Goal: Information Seeking & Learning: Learn about a topic

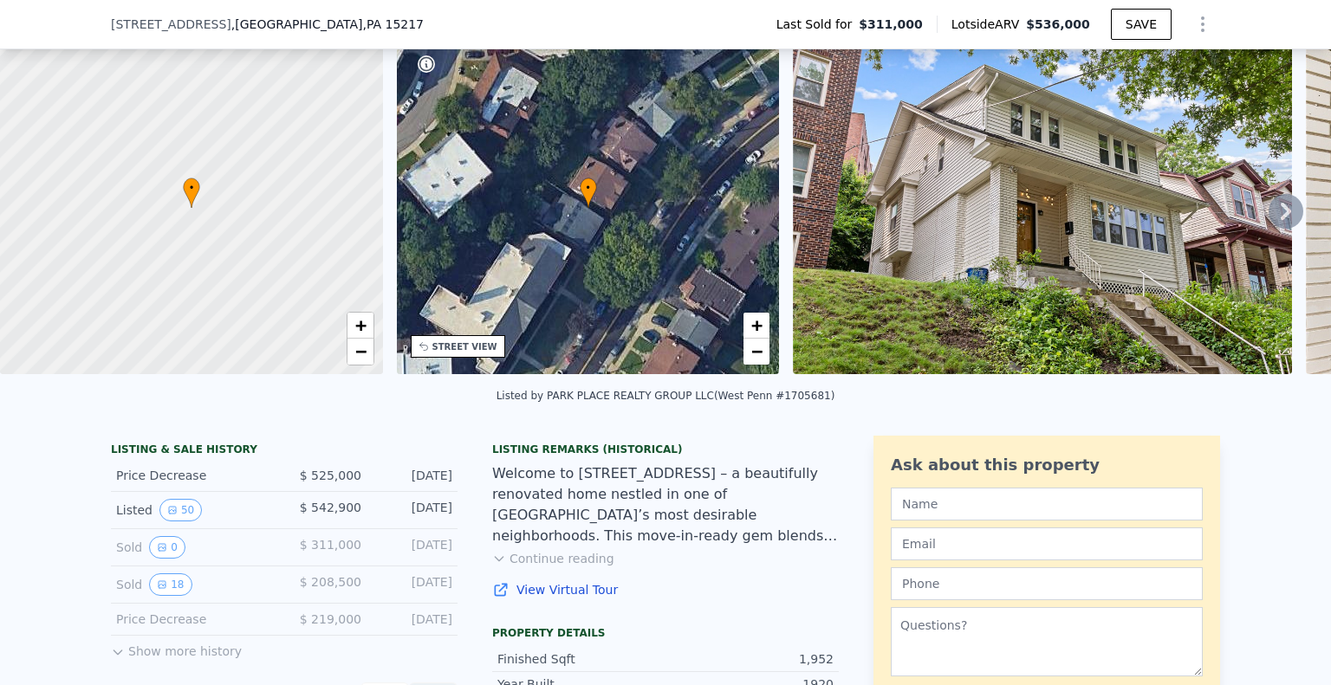
scroll to position [80, 0]
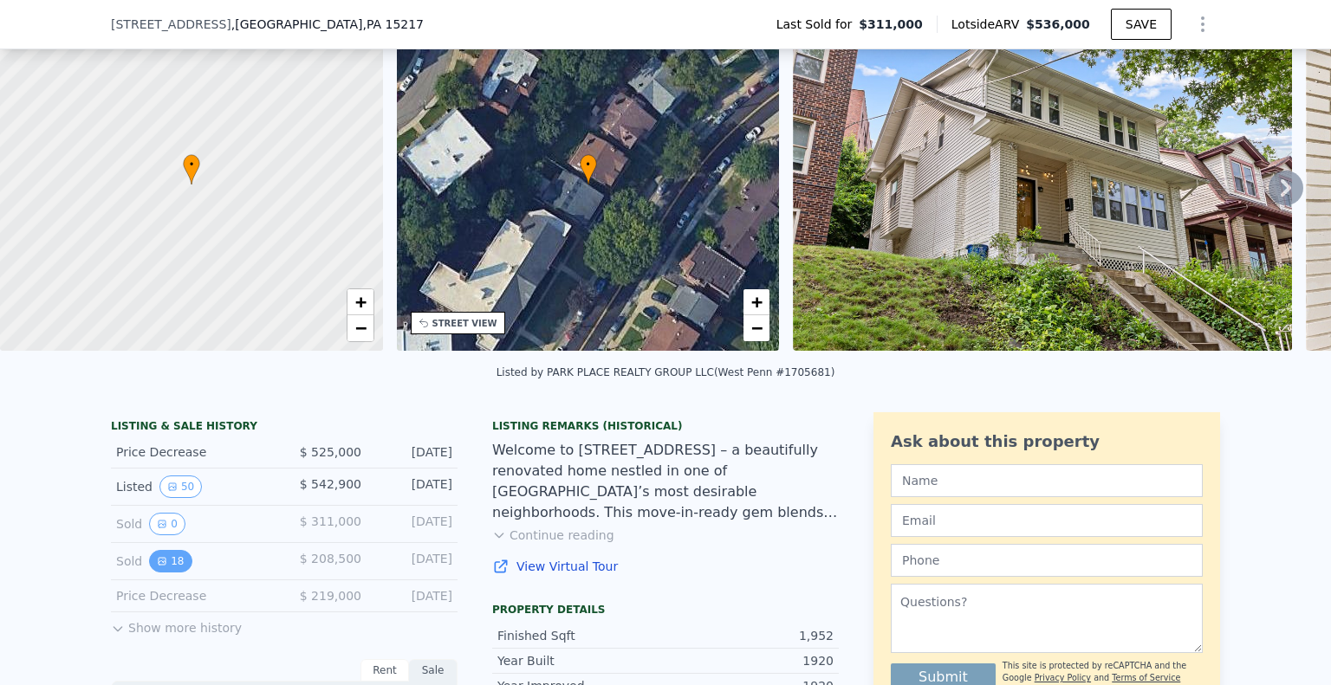
click at [159, 573] on button "18" at bounding box center [170, 561] width 42 height 23
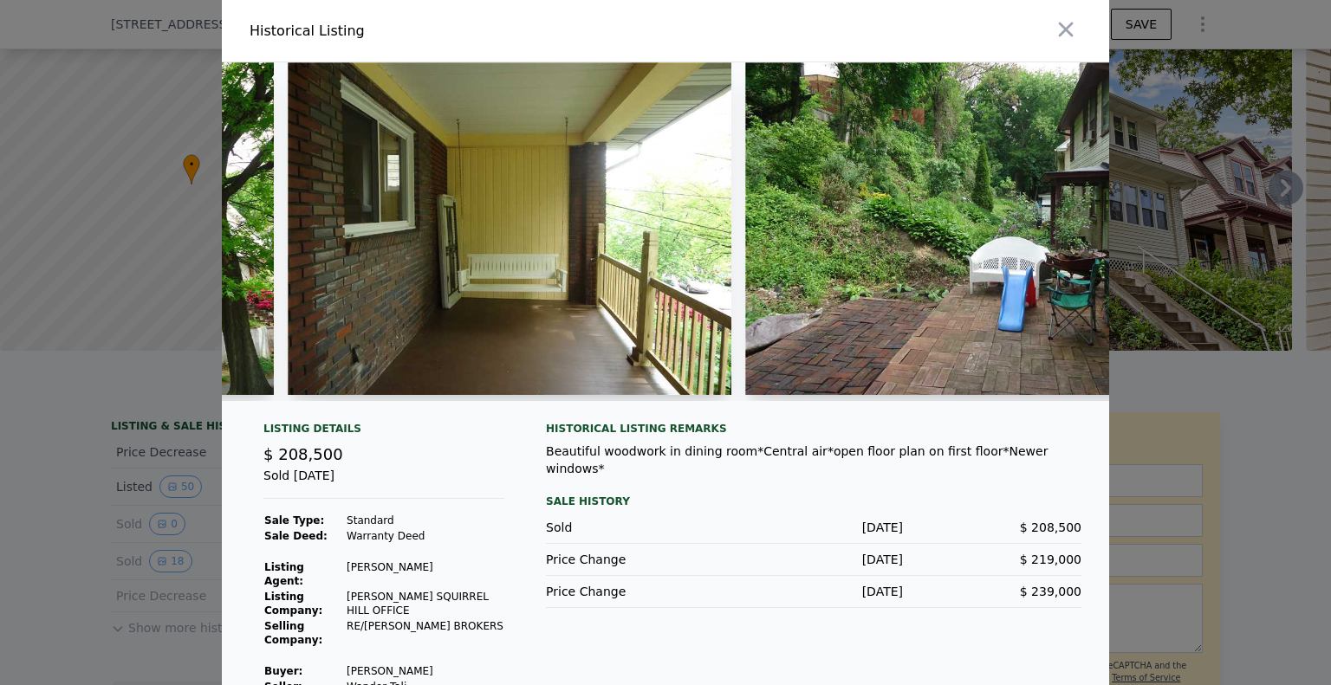
scroll to position [0, 434]
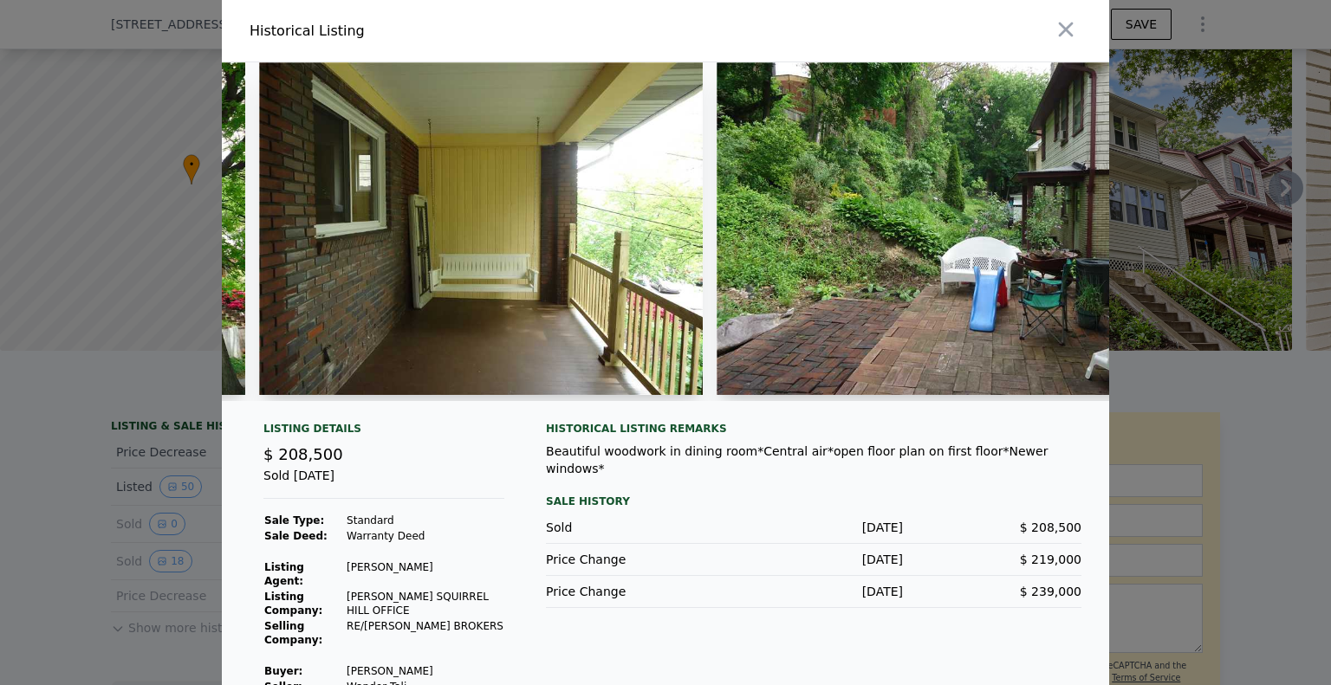
click at [460, 326] on img at bounding box center [481, 228] width 444 height 333
click at [409, 349] on img at bounding box center [481, 228] width 444 height 333
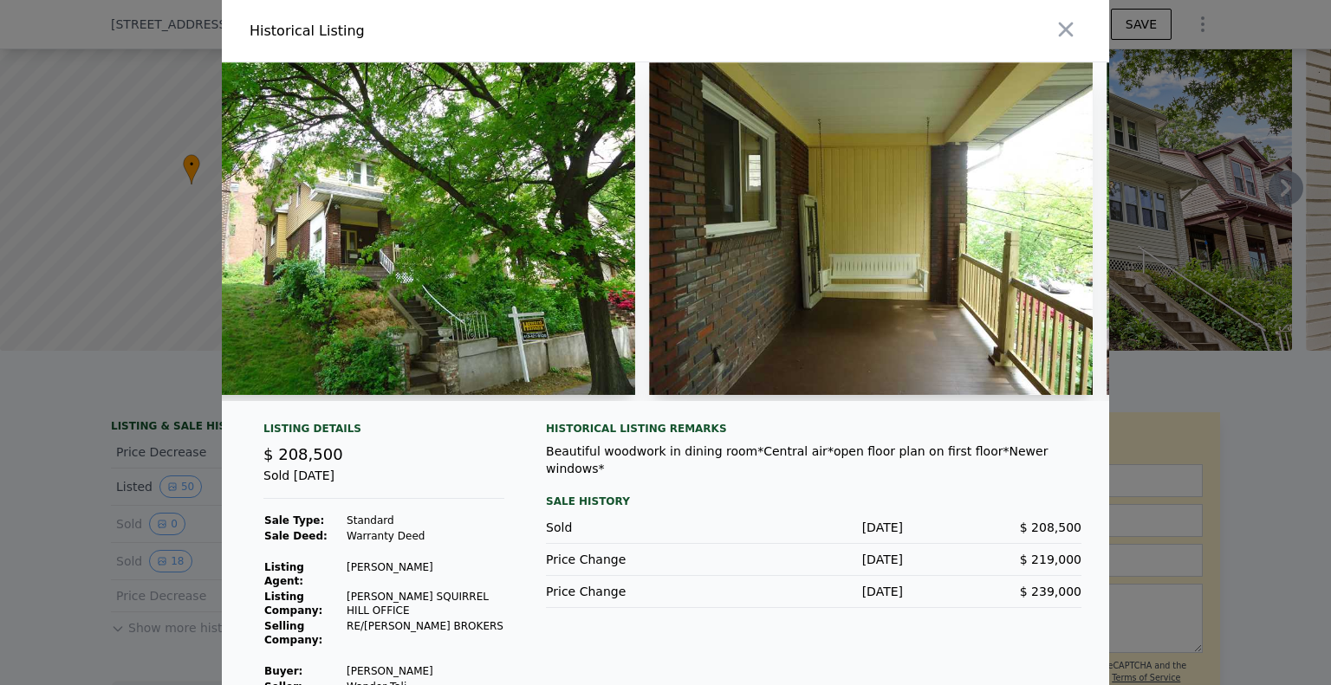
scroll to position [0, 0]
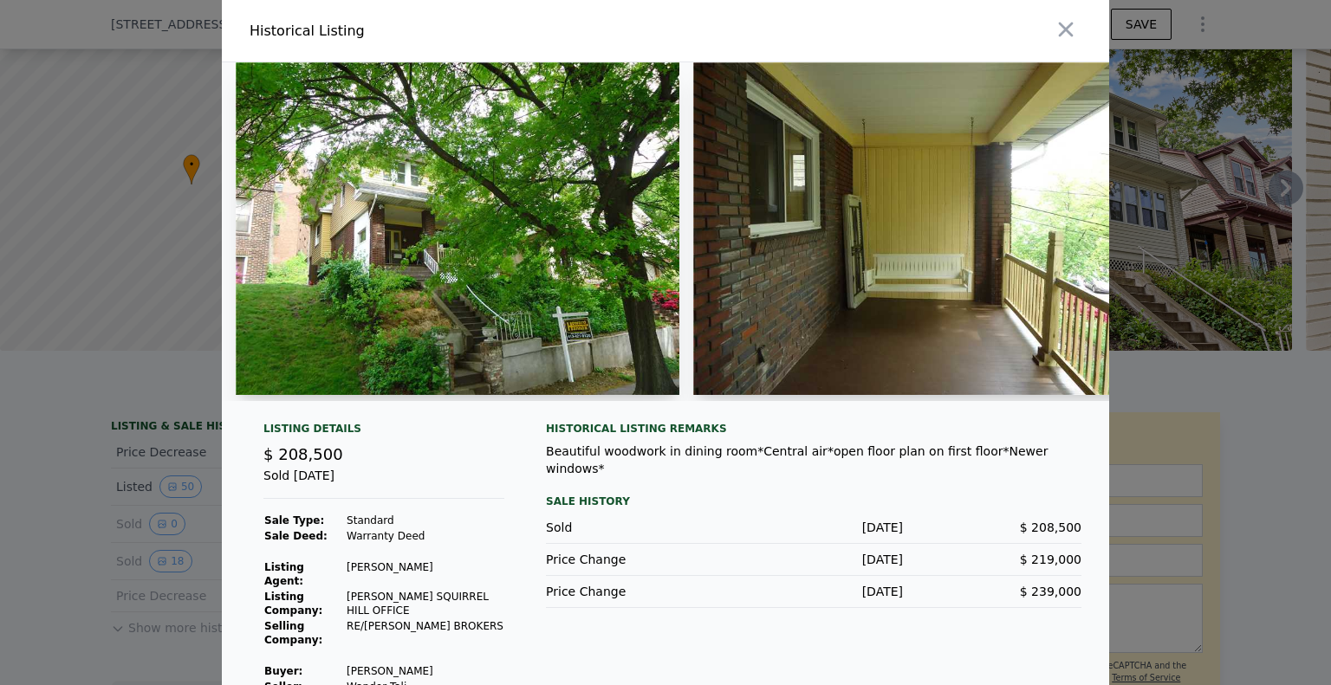
click at [416, 484] on div "Sold [DATE]" at bounding box center [383, 483] width 241 height 32
click at [139, 378] on div at bounding box center [665, 342] width 1331 height 685
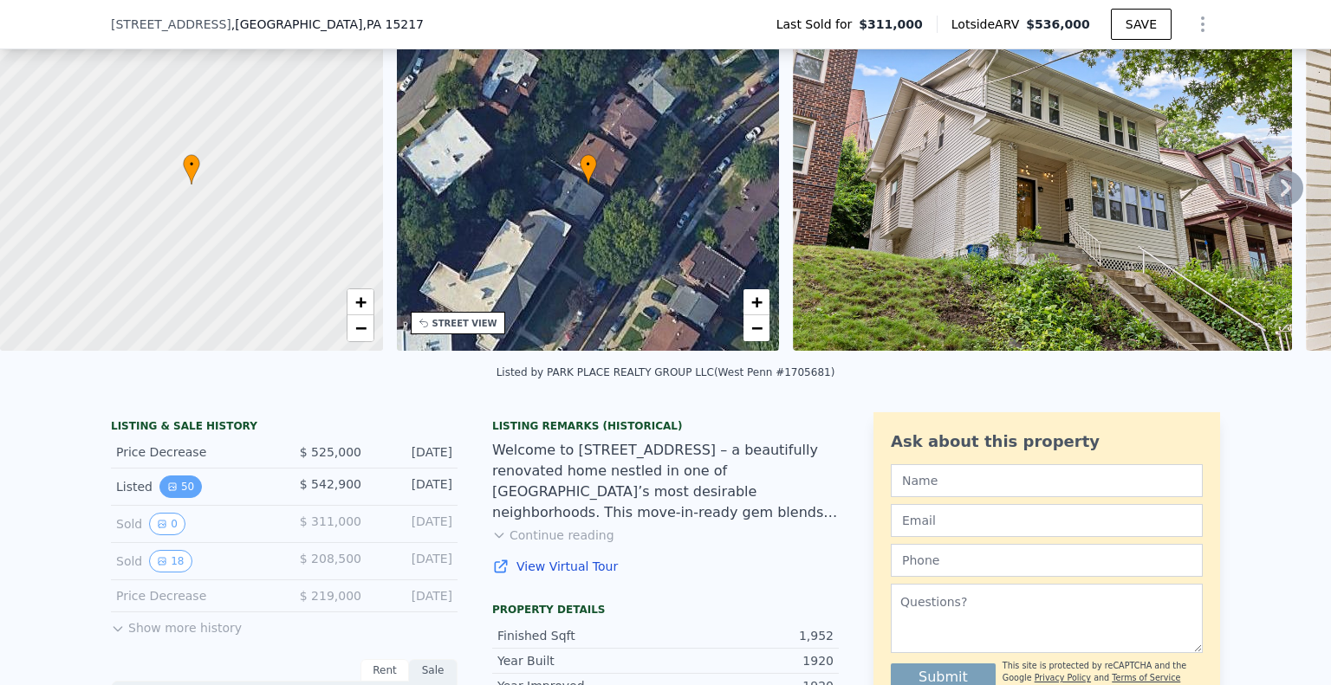
click at [168, 498] on button "50" at bounding box center [180, 487] width 42 height 23
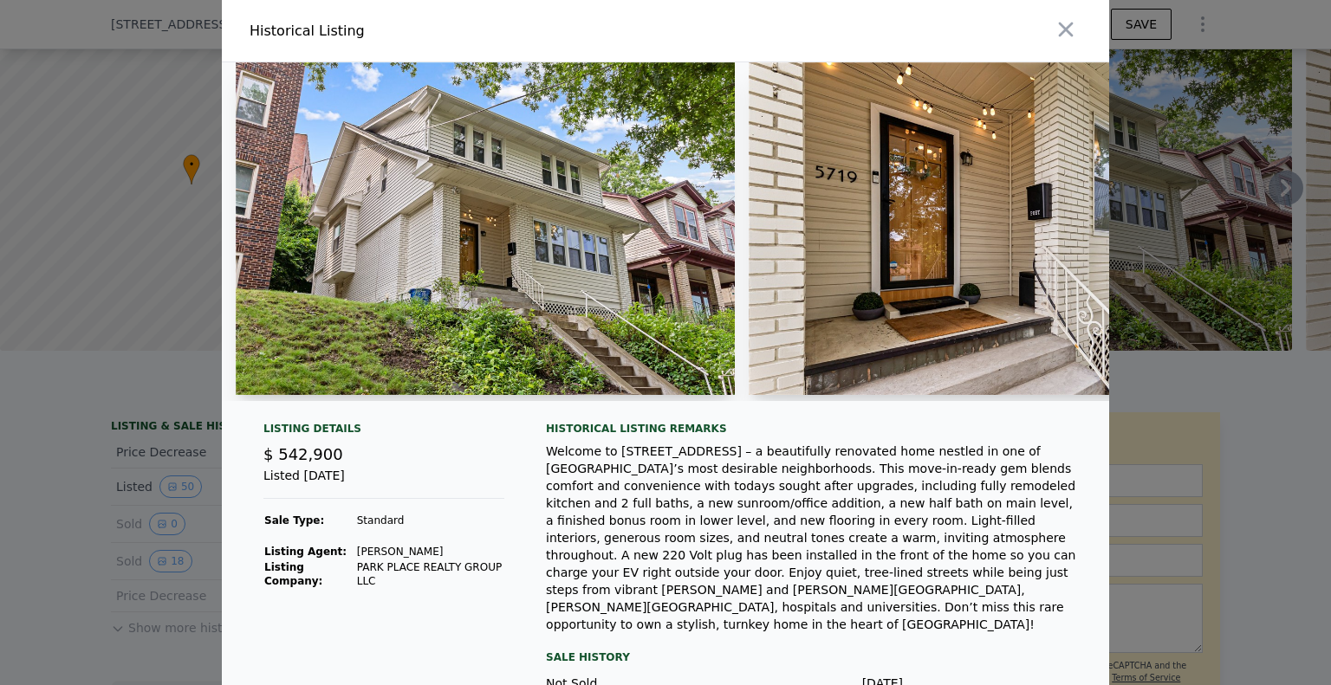
click at [108, 349] on div at bounding box center [665, 342] width 1331 height 685
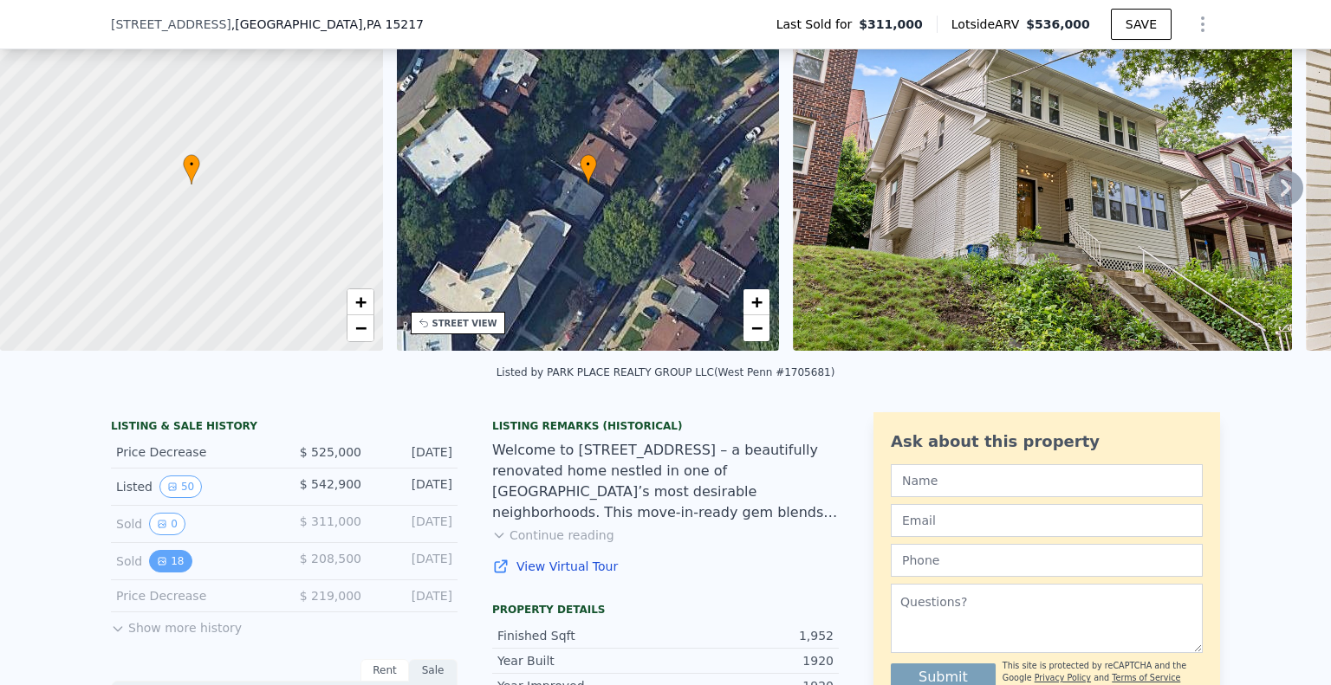
click at [157, 567] on icon "View historical data" at bounding box center [162, 561] width 10 height 10
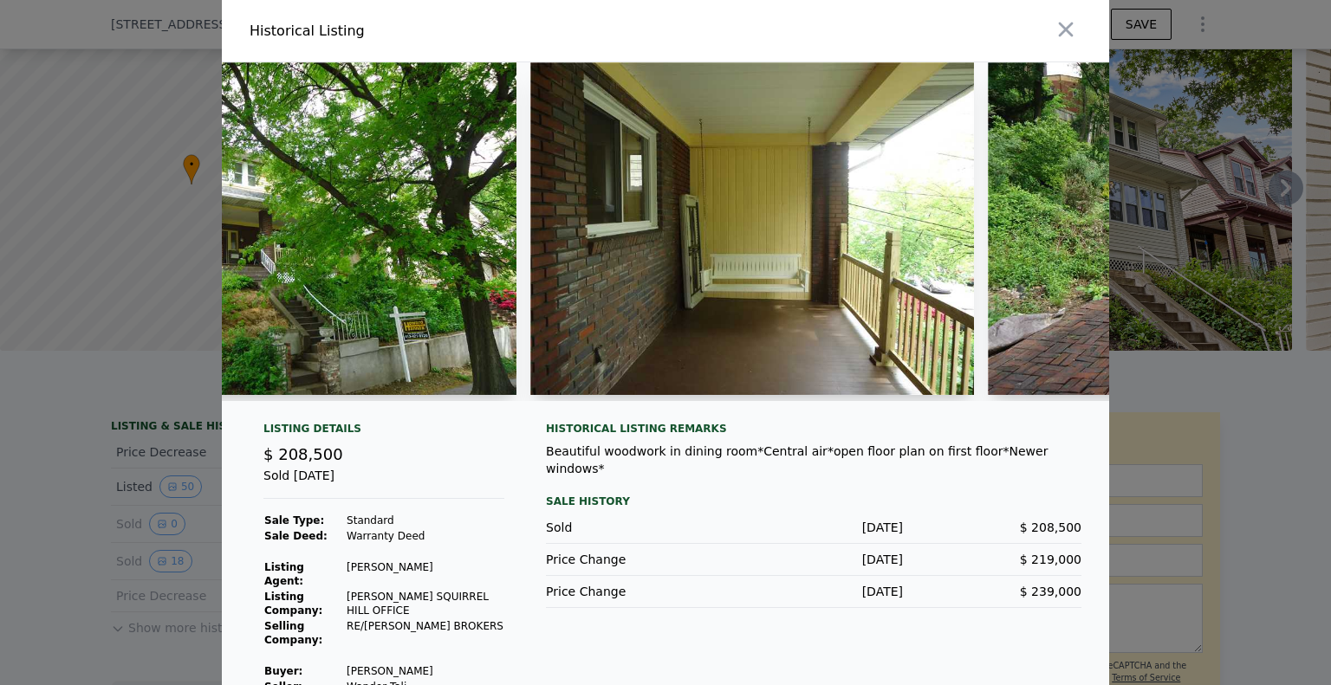
scroll to position [0, 158]
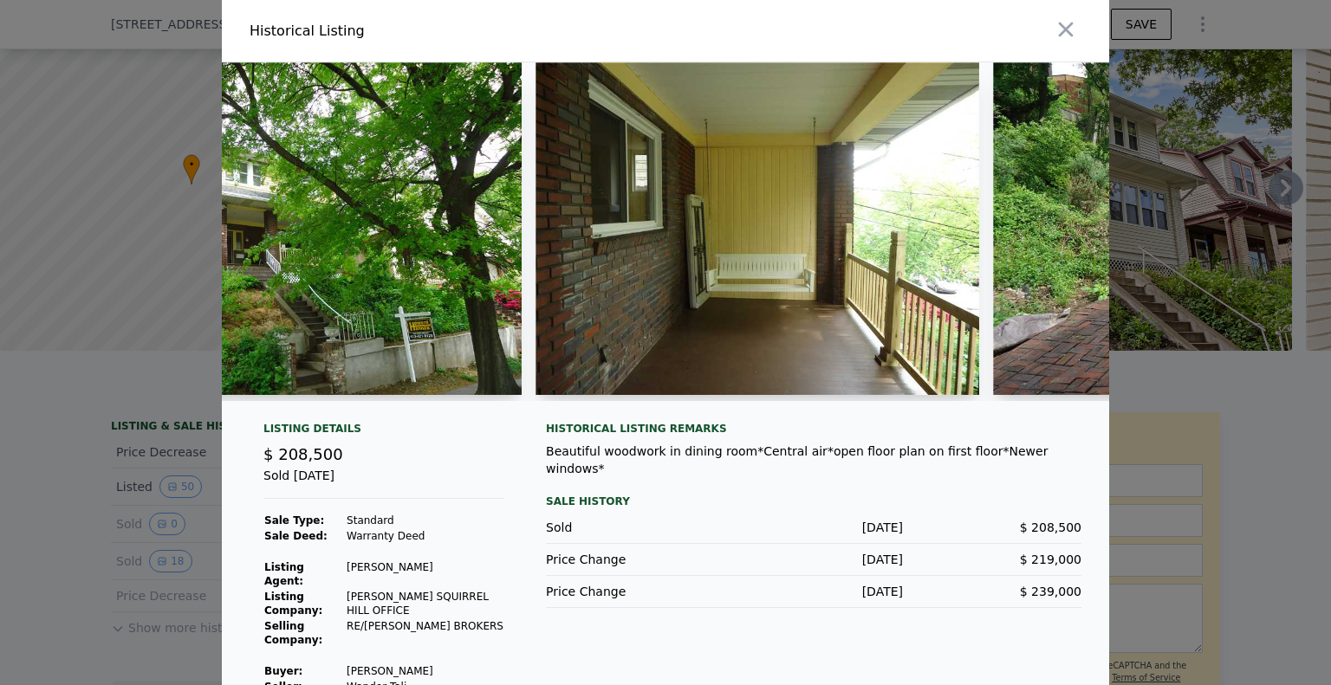
click at [768, 368] on img at bounding box center [757, 228] width 444 height 333
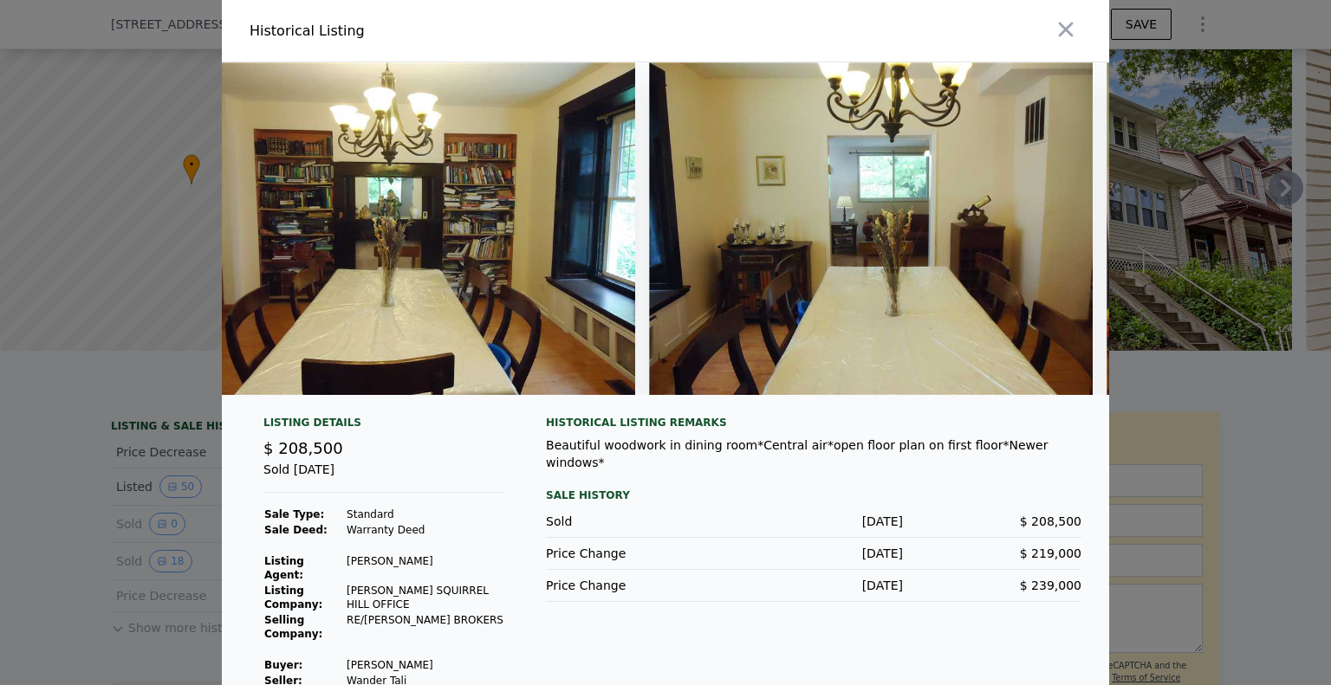
scroll to position [0, 0]
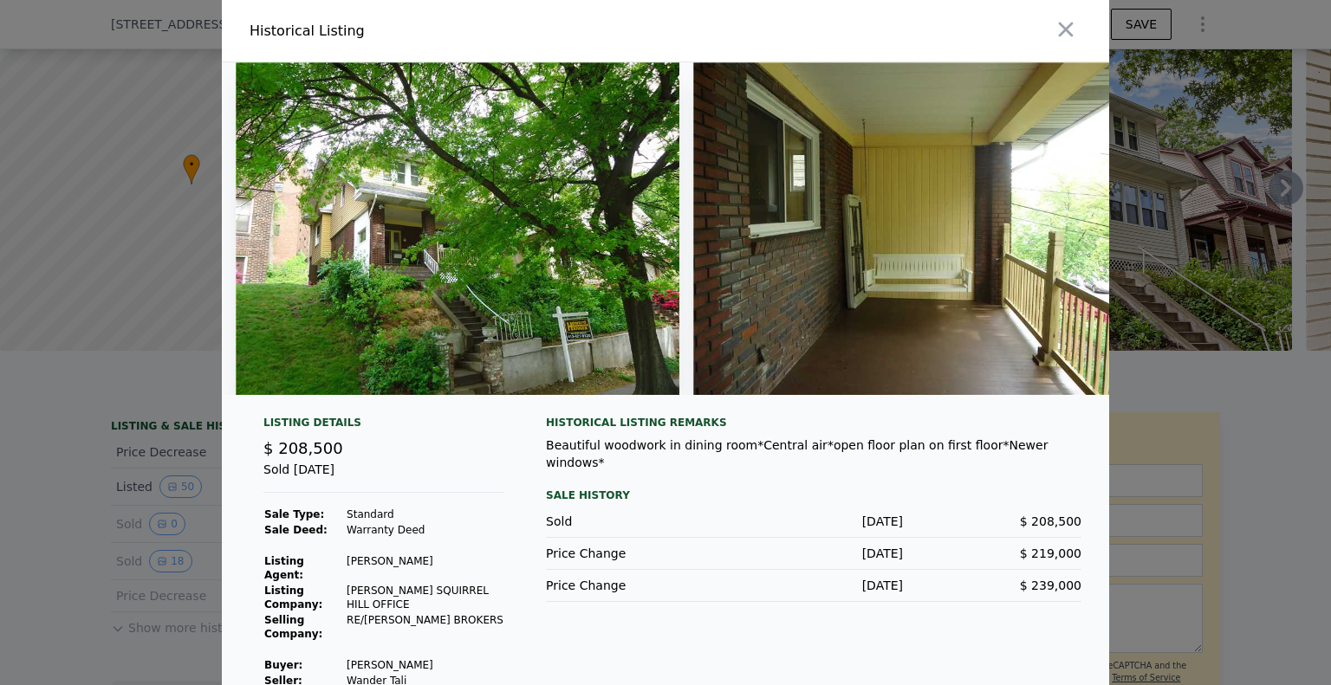
click at [1019, 303] on img at bounding box center [915, 228] width 444 height 333
click at [129, 204] on div at bounding box center [665, 342] width 1331 height 685
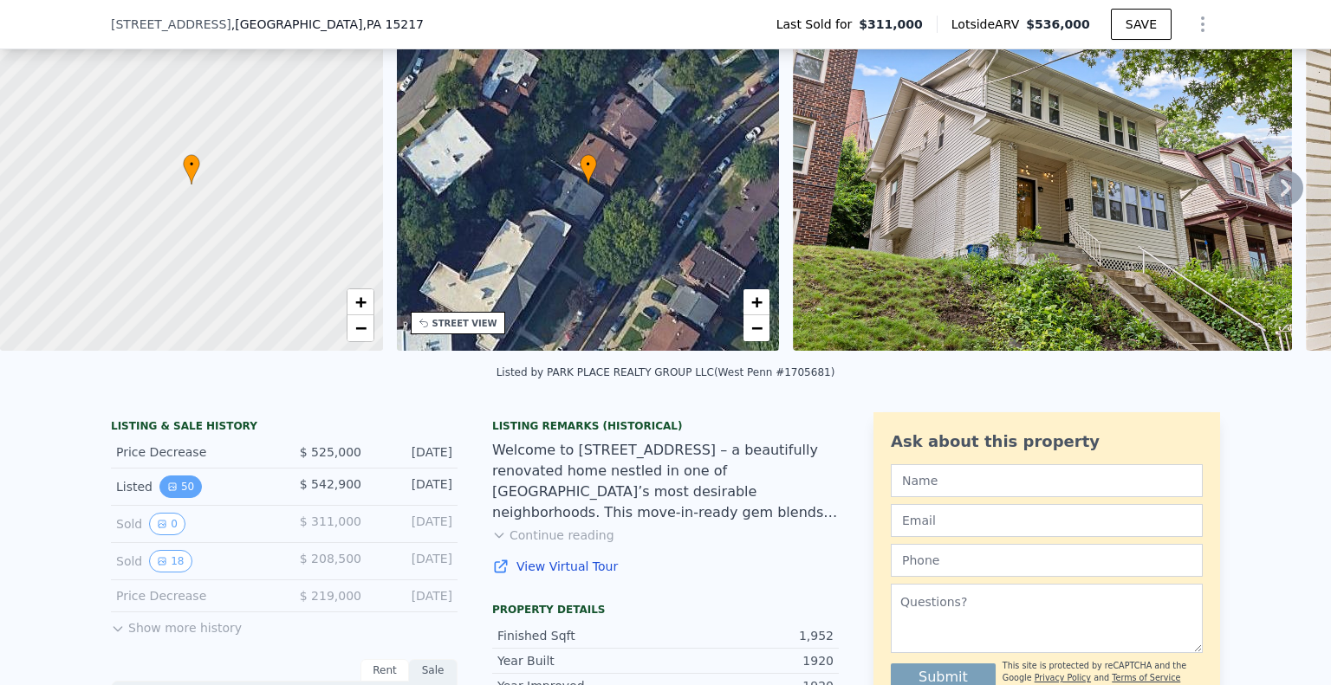
click at [159, 489] on button "50" at bounding box center [180, 487] width 42 height 23
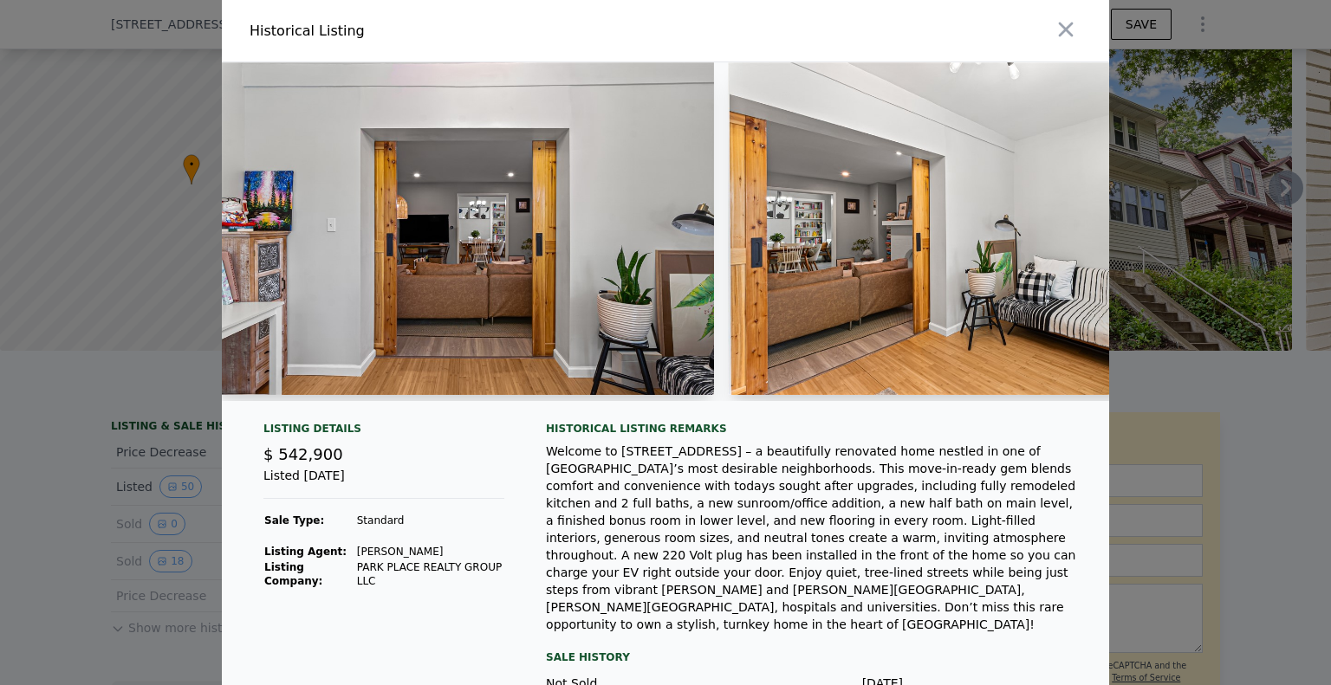
scroll to position [0, 7111]
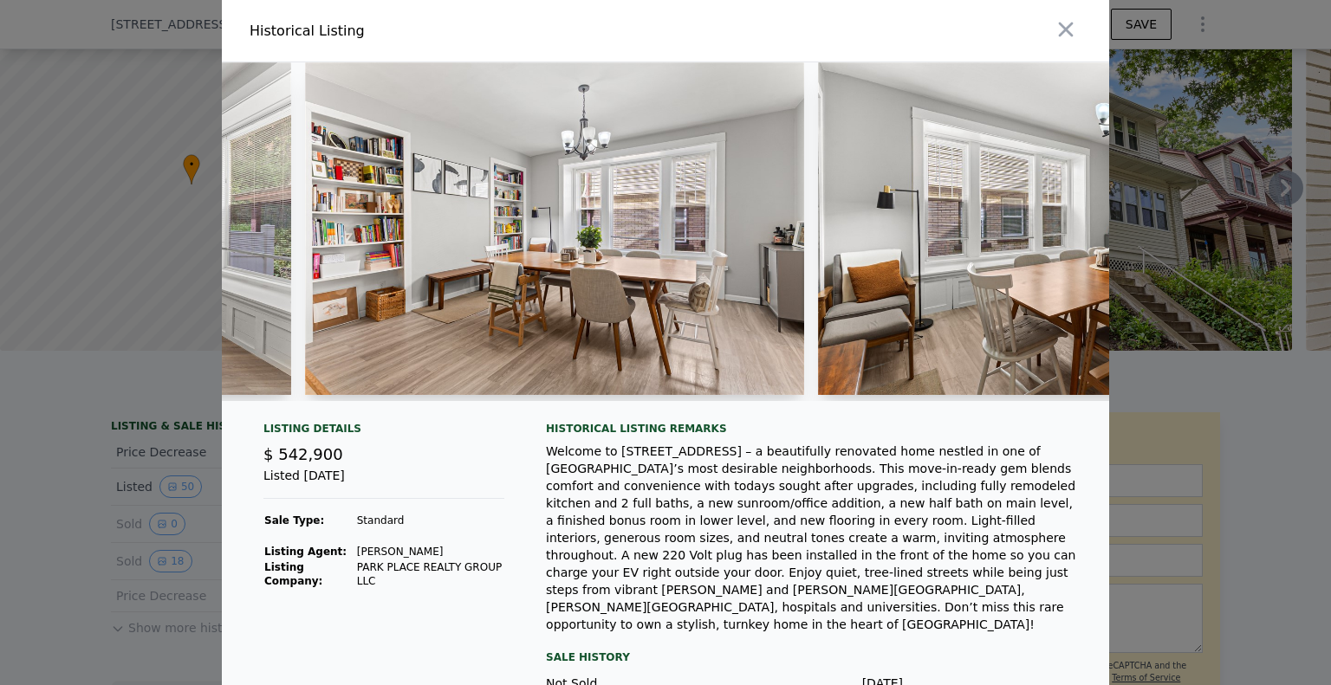
click at [813, 544] on div "Welcome to [STREET_ADDRESS] – a beautifully renovated home nestled in one of [G…" at bounding box center [813, 538] width 535 height 191
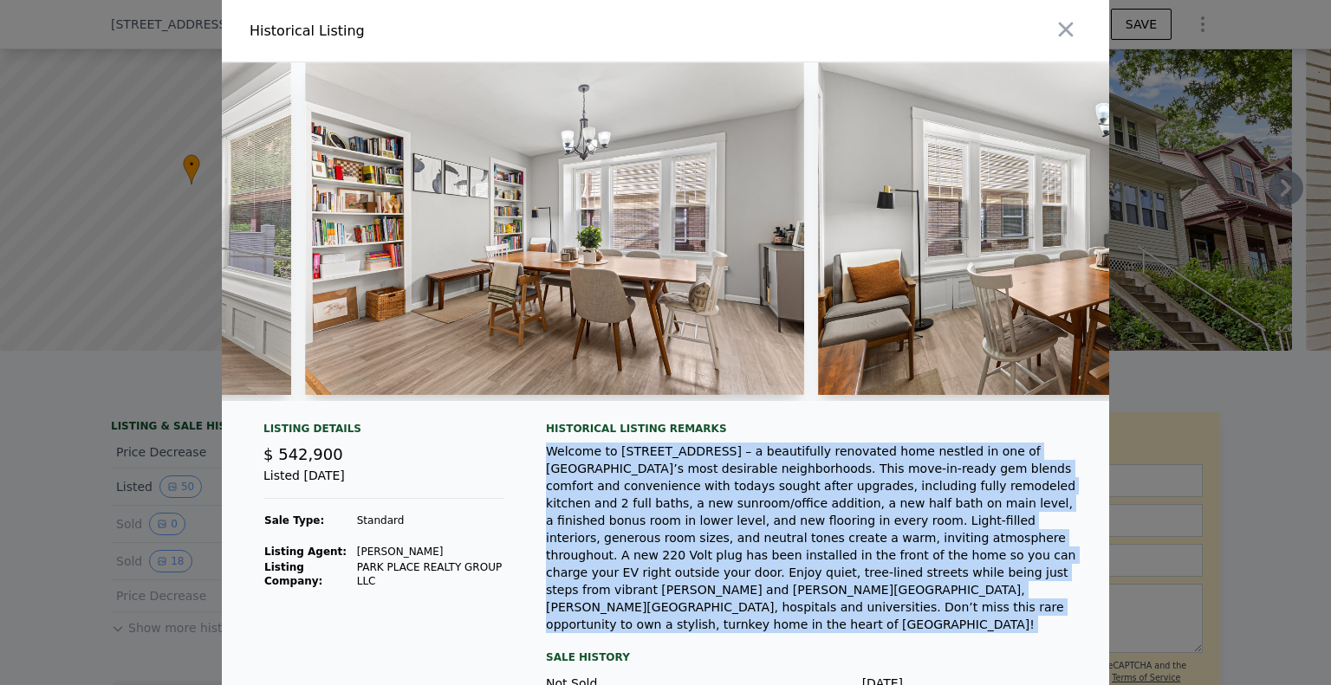
click at [813, 544] on div "Welcome to [STREET_ADDRESS] – a beautifully renovated home nestled in one of [G…" at bounding box center [813, 538] width 535 height 191
click at [794, 584] on div "Welcome to [STREET_ADDRESS] – a beautifully renovated home nestled in one of [G…" at bounding box center [813, 538] width 535 height 191
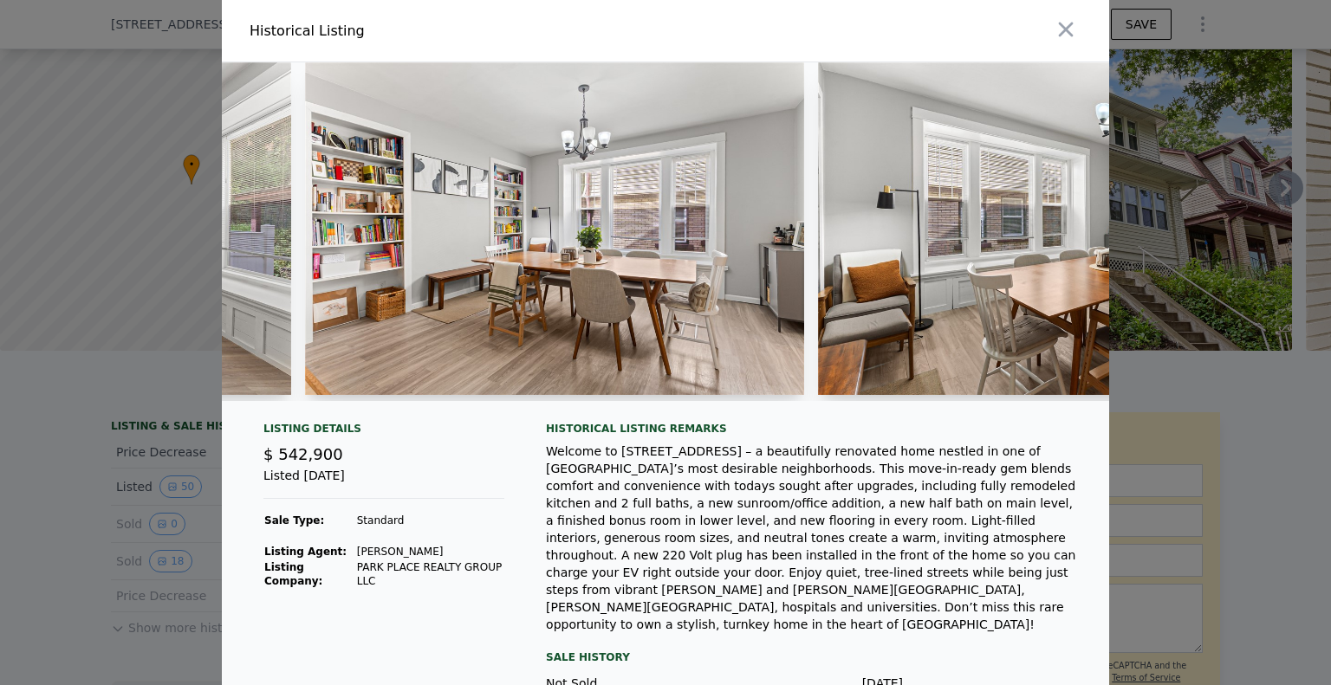
click at [605, 622] on div "Historical Listing remarks Welcome to [STREET_ADDRESS] – a beautifully renovate…" at bounding box center [813, 593] width 535 height 342
click at [603, 647] on div "Sale History" at bounding box center [813, 657] width 535 height 21
click at [593, 647] on div "Sale History" at bounding box center [813, 657] width 535 height 21
click at [838, 531] on div "Welcome to [STREET_ADDRESS] – a beautifully renovated home nestled in one of [G…" at bounding box center [813, 538] width 535 height 191
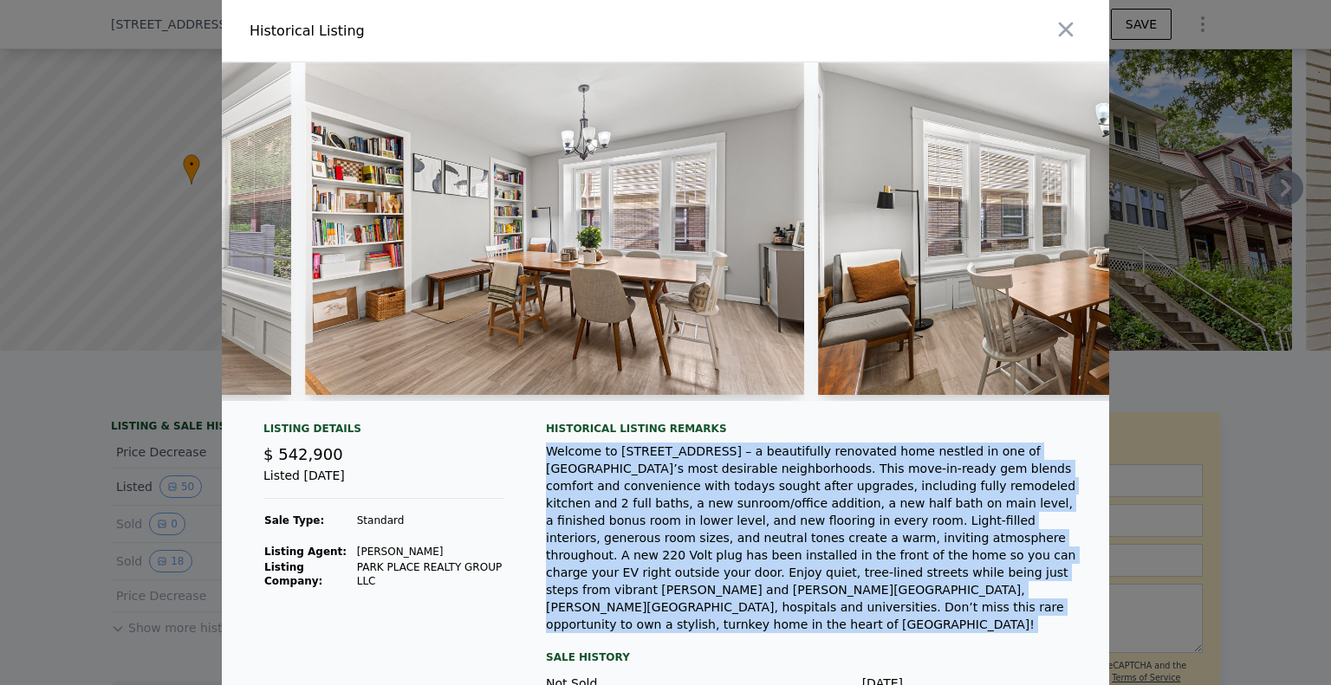
click at [838, 531] on div "Welcome to [STREET_ADDRESS] – a beautifully renovated home nestled in one of [G…" at bounding box center [813, 538] width 535 height 191
click at [839, 580] on div "Welcome to [STREET_ADDRESS] – a beautifully renovated home nestled in one of [G…" at bounding box center [813, 538] width 535 height 191
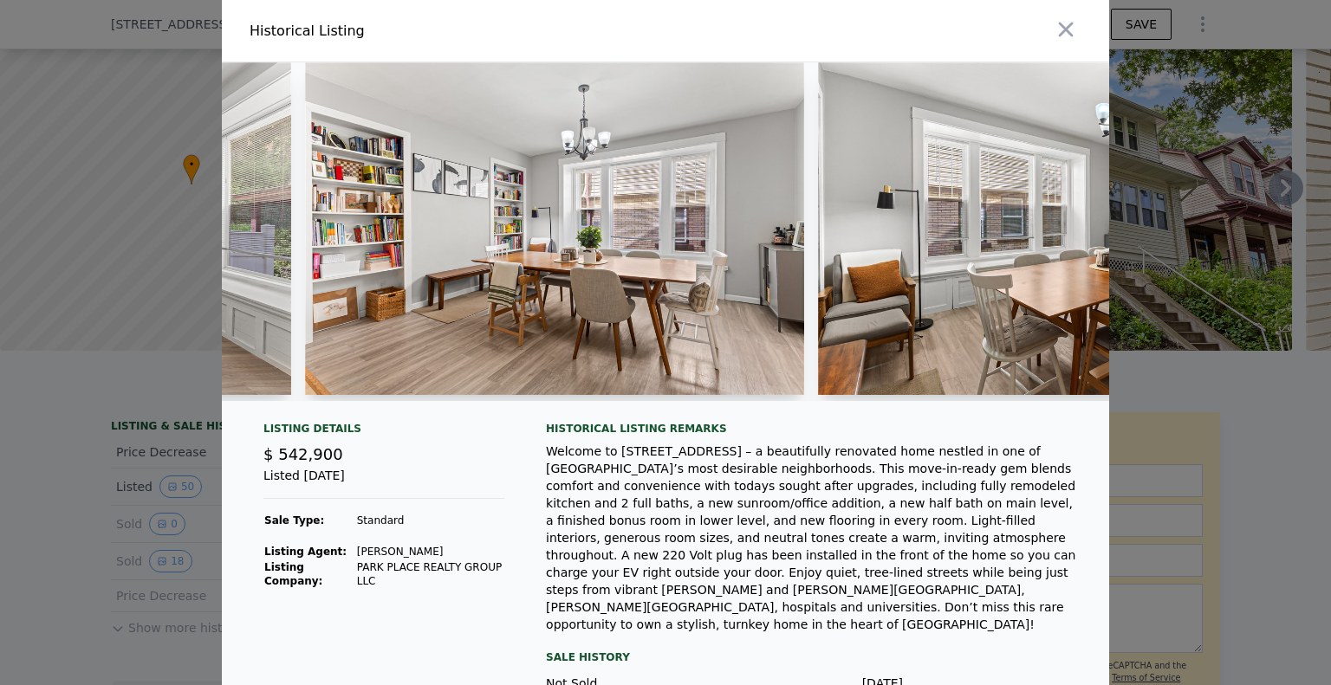
click at [72, 488] on div at bounding box center [665, 342] width 1331 height 685
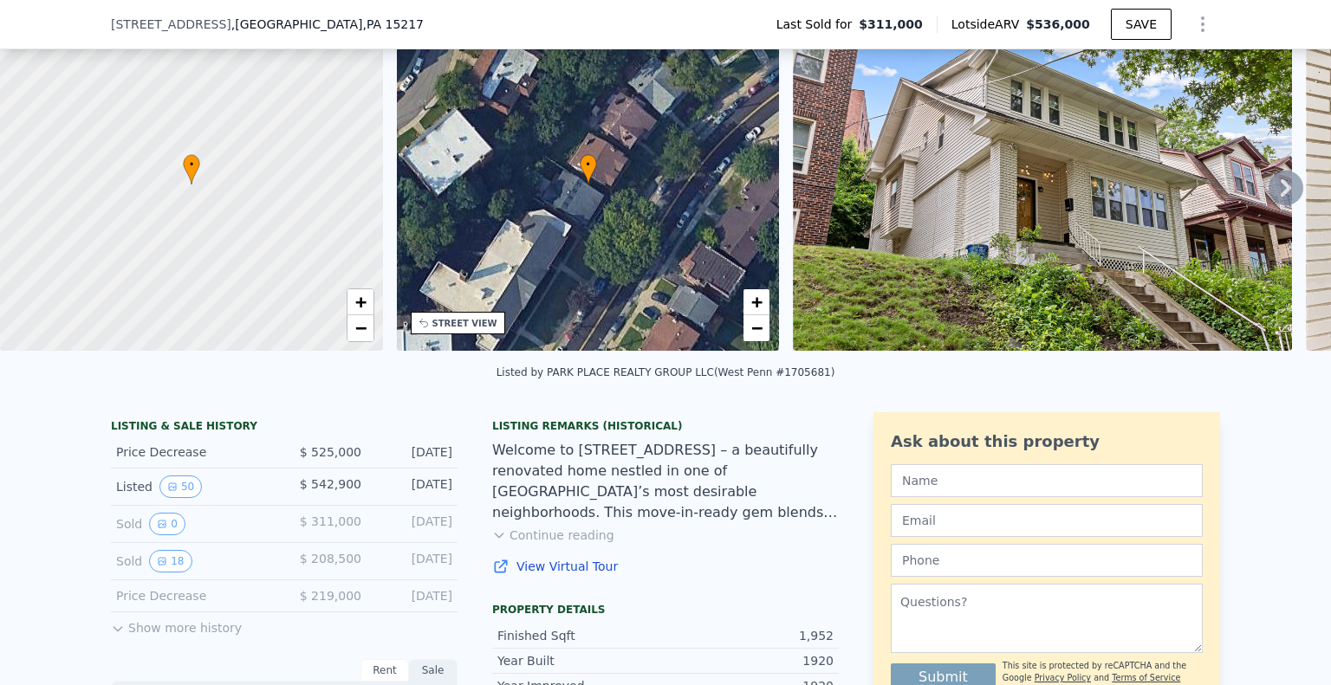
click at [1085, 205] on img at bounding box center [1042, 184] width 499 height 333
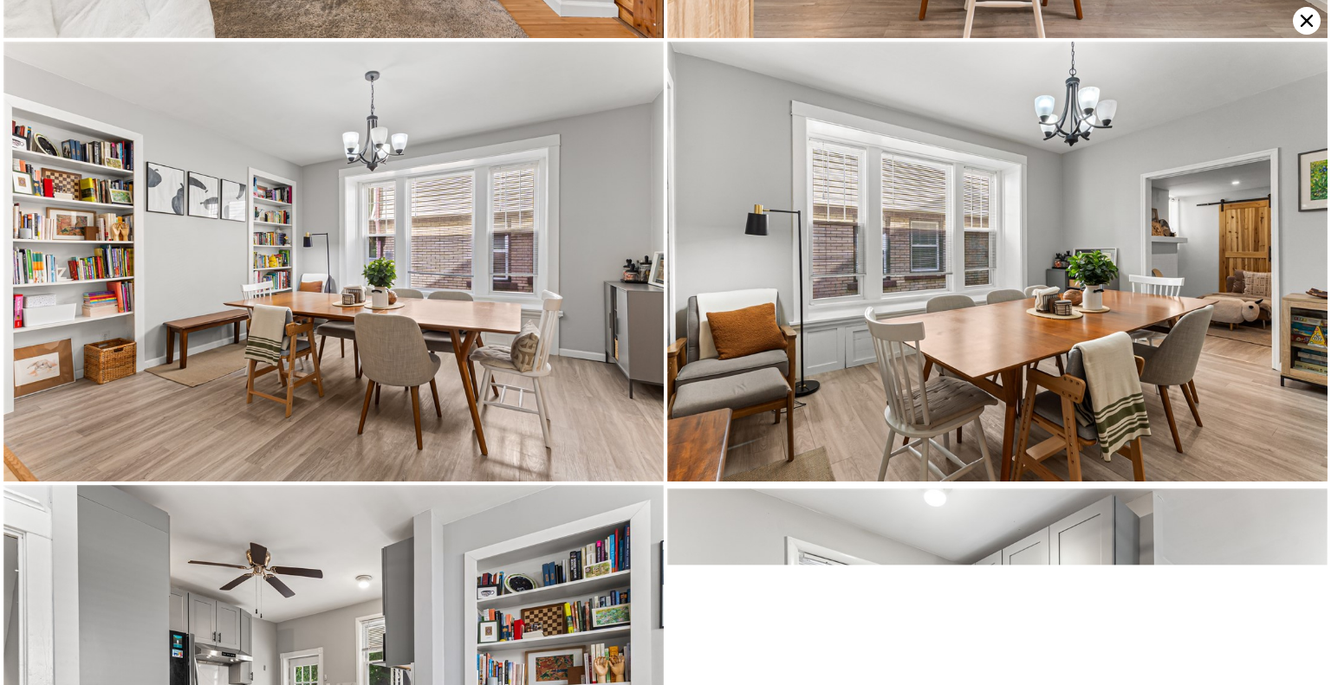
scroll to position [3074, 0]
